Goal: Find specific page/section: Find specific page/section

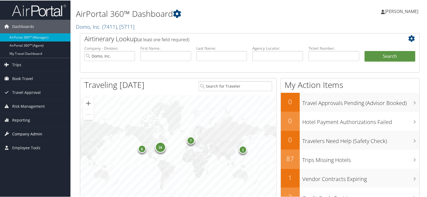
click at [39, 133] on span "Company Admin" at bounding box center [27, 134] width 30 height 14
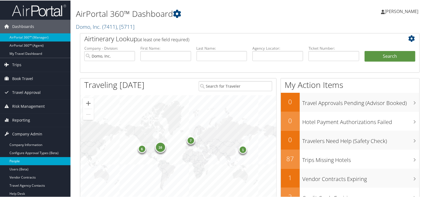
click at [31, 158] on link "People" at bounding box center [35, 160] width 70 height 8
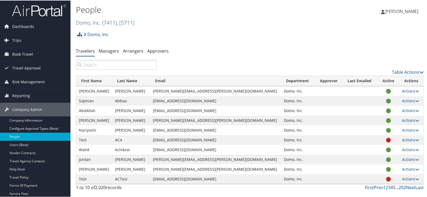
click at [111, 24] on span "( 7411 )" at bounding box center [109, 21] width 15 height 7
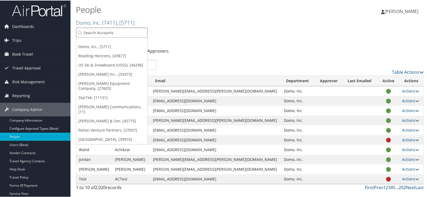
click at [104, 32] on input "search" at bounding box center [111, 32] width 71 height 10
type input "sme"
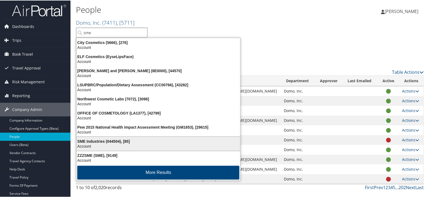
click at [99, 138] on div "SME Industries (044504), [85]" at bounding box center [158, 140] width 170 height 5
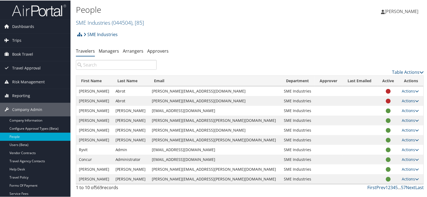
click at [96, 64] on input "search" at bounding box center [116, 64] width 81 height 10
paste input "Rebecca Lynn Orosco"
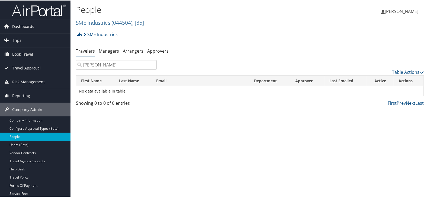
drag, startPoint x: 132, startPoint y: 62, endPoint x: 101, endPoint y: 63, distance: 30.6
click at [101, 63] on input "Rebecca Lynn Orosco" at bounding box center [116, 64] width 81 height 10
drag, startPoint x: 104, startPoint y: 63, endPoint x: 70, endPoint y: 71, distance: 34.8
click at [70, 71] on div "Dashboards AirPortal 360™ (Manager) AirPortal 360™ (Agent) My Travel Dashboard …" at bounding box center [214, 98] width 429 height 197
paste input "Jerald Nicholas Orosco"
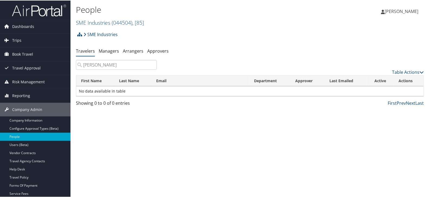
drag, startPoint x: 131, startPoint y: 63, endPoint x: 95, endPoint y: 68, distance: 36.1
click at [95, 68] on input "Jerald Nicholas Orosco" at bounding box center [116, 64] width 81 height 10
drag, startPoint x: 104, startPoint y: 63, endPoint x: 74, endPoint y: 68, distance: 30.2
click at [74, 68] on div "Jerald" at bounding box center [116, 64] width 89 height 10
paste input "ordan Jess Orosco"
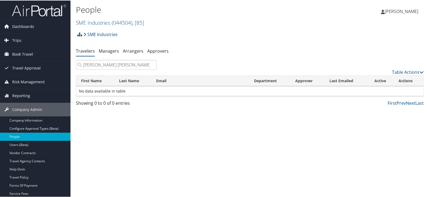
drag, startPoint x: 119, startPoint y: 64, endPoint x: 95, endPoint y: 64, distance: 24.7
click at [95, 64] on input "Jordan Jess Orosco" at bounding box center [116, 64] width 81 height 10
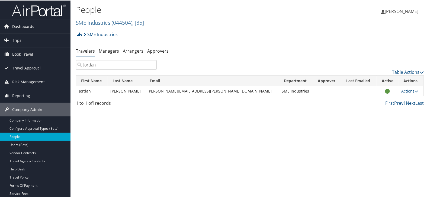
type input "Jordan"
